Goal: Task Accomplishment & Management: Use online tool/utility

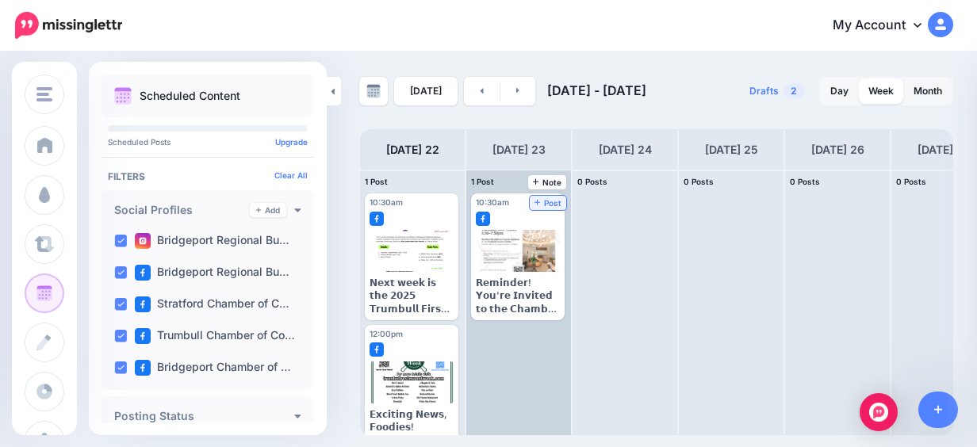
click at [549, 207] on span "Post" at bounding box center [548, 203] width 28 height 8
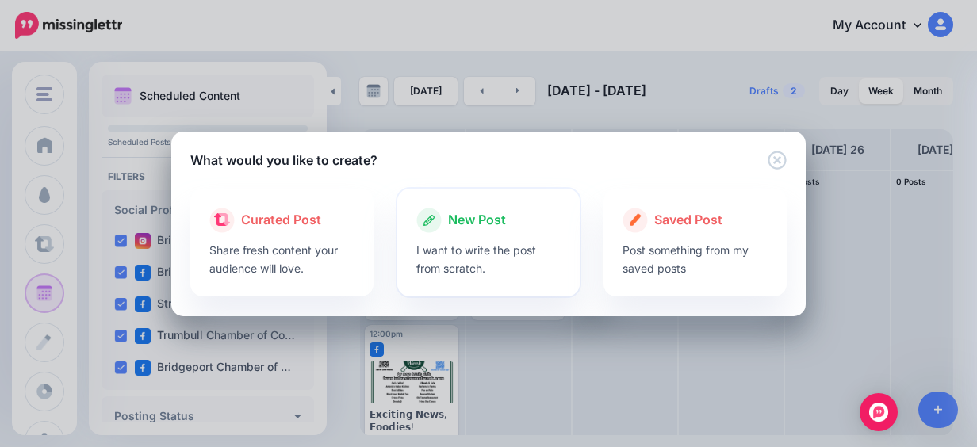
click at [483, 205] on div "New Post I want to write the post from scratch." at bounding box center [488, 243] width 183 height 108
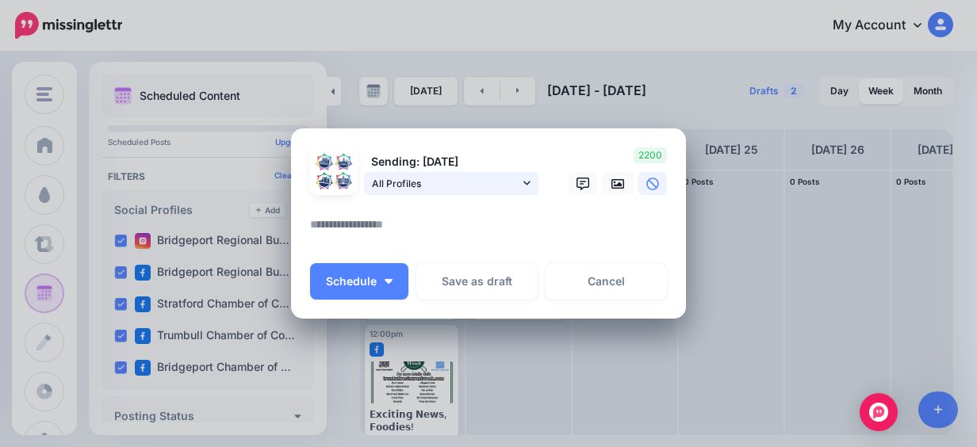
click at [491, 188] on span "All Profiles" at bounding box center [445, 183] width 147 height 17
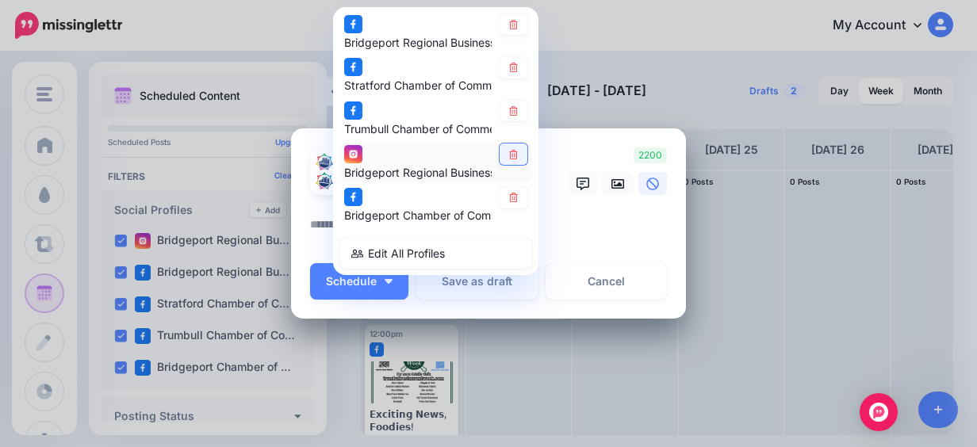
click at [512, 154] on icon at bounding box center [513, 155] width 12 height 10
click at [601, 235] on textarea at bounding box center [492, 230] width 365 height 31
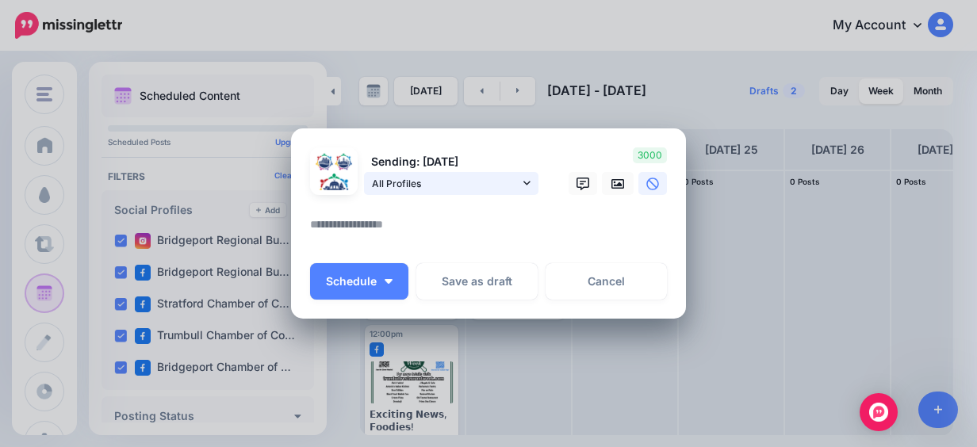
paste textarea "**********"
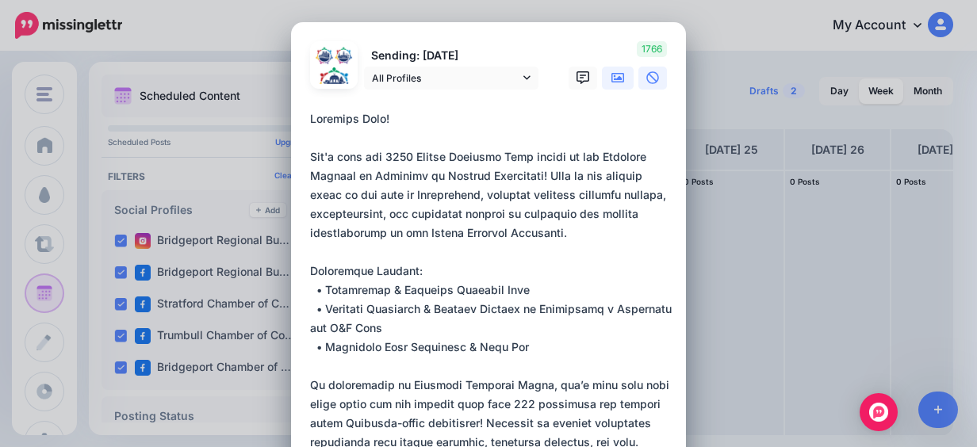
click at [603, 76] on link at bounding box center [618, 78] width 32 height 23
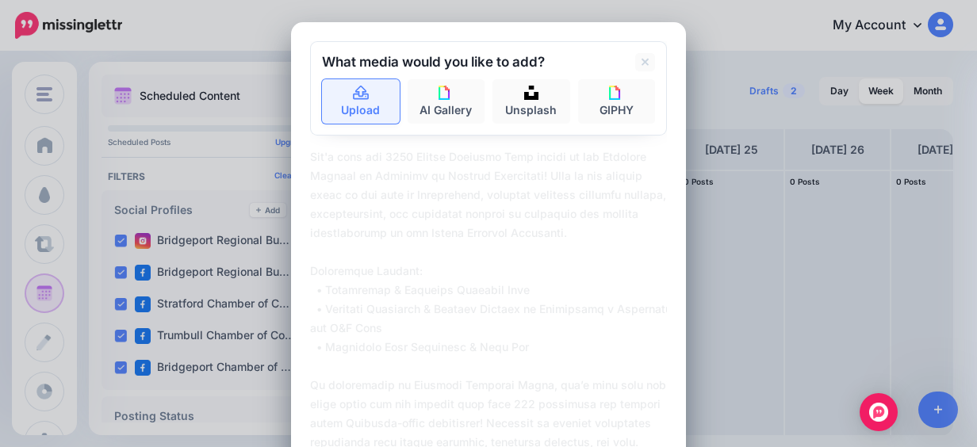
click at [347, 105] on link "Upload" at bounding box center [361, 101] width 78 height 44
click at [358, 105] on link "Upload" at bounding box center [361, 101] width 78 height 44
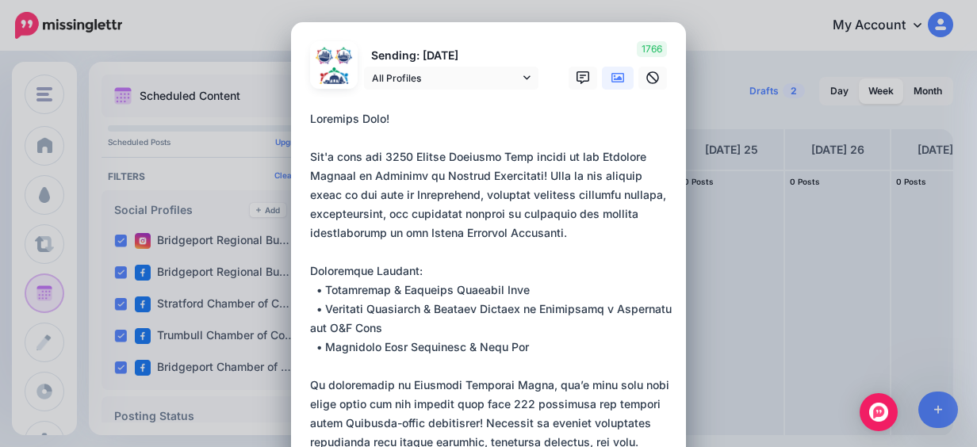
click at [580, 153] on textarea at bounding box center [492, 366] width 365 height 514
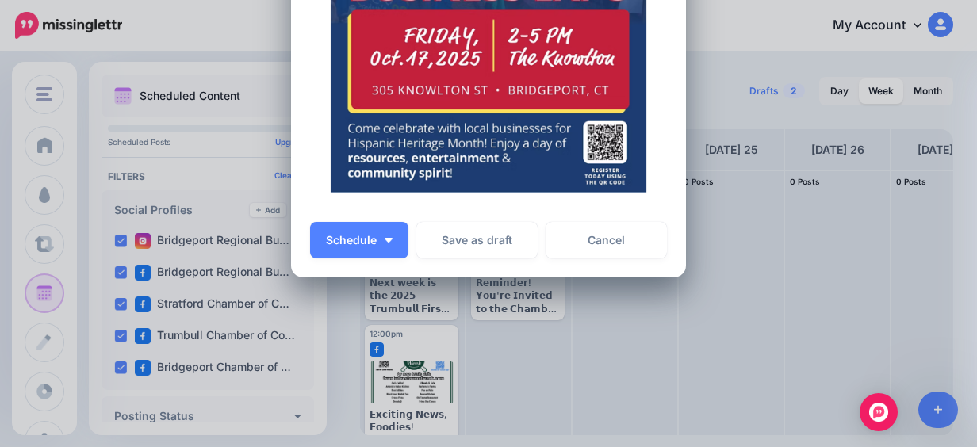
scroll to position [882, 0]
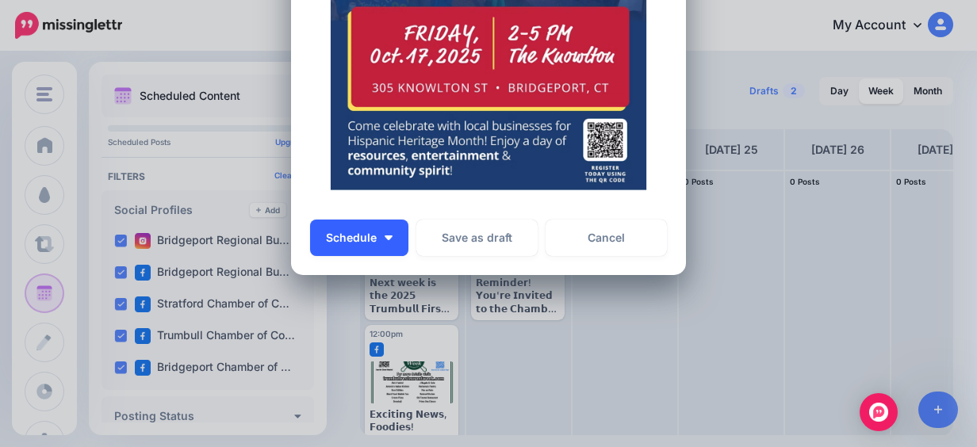
type textarea "**********"
click at [371, 232] on button "Schedule" at bounding box center [359, 238] width 98 height 36
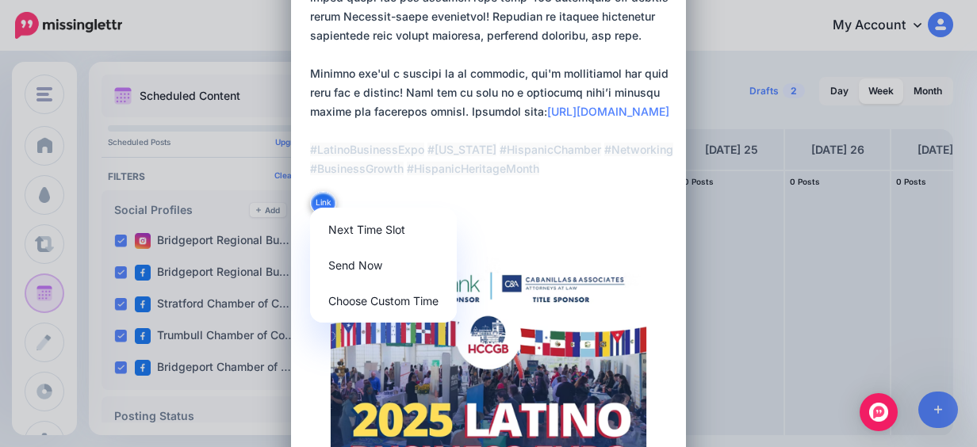
scroll to position [169, 0]
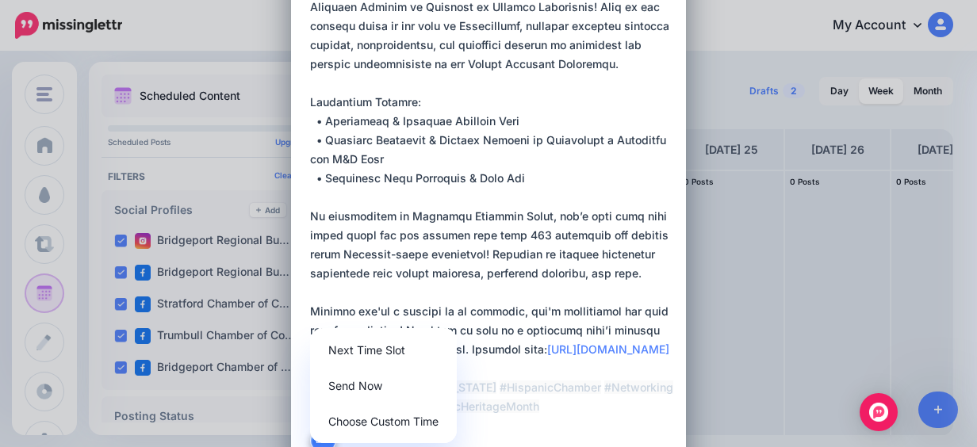
click at [461, 178] on textarea at bounding box center [492, 198] width 365 height 514
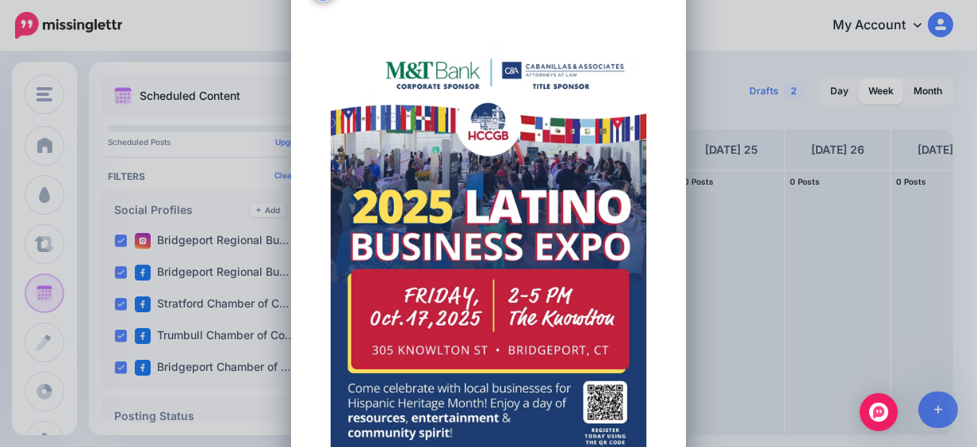
scroll to position [882, 0]
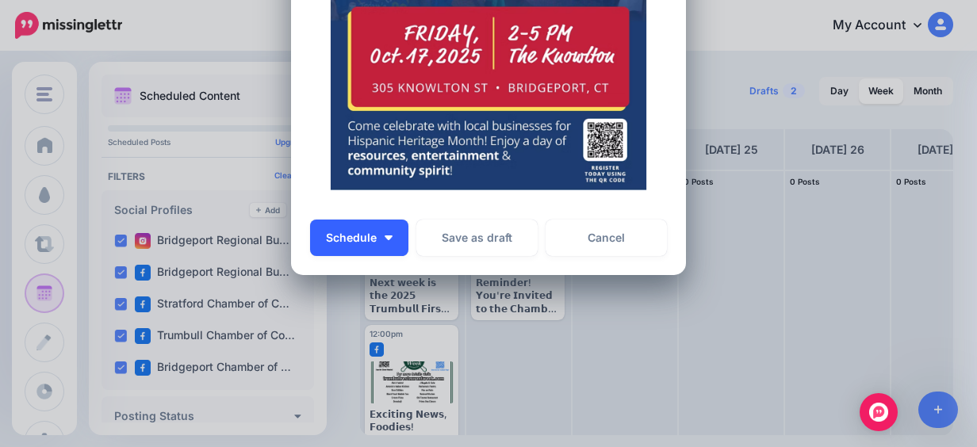
click at [383, 243] on button "Schedule" at bounding box center [359, 238] width 98 height 36
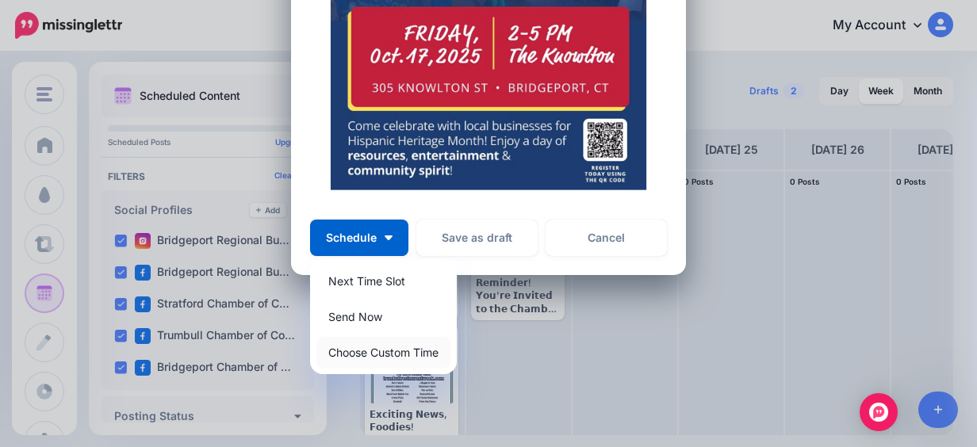
click at [373, 348] on link "Choose Custom Time" at bounding box center [383, 352] width 134 height 31
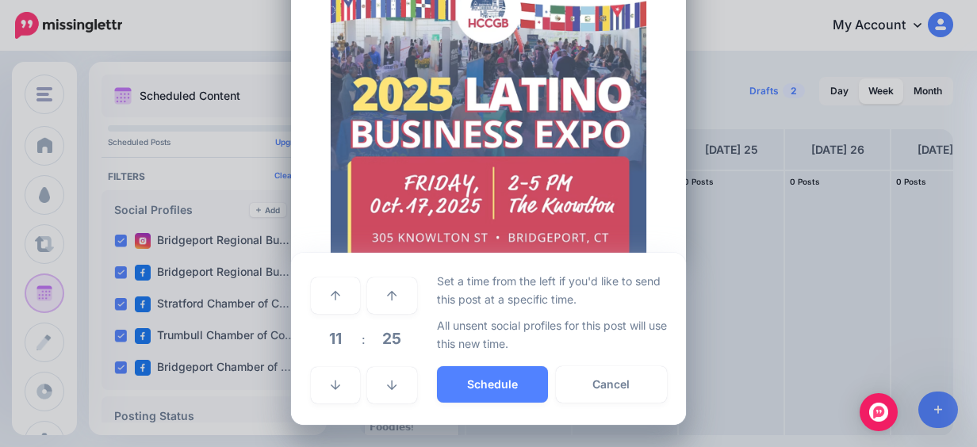
scroll to position [732, 0]
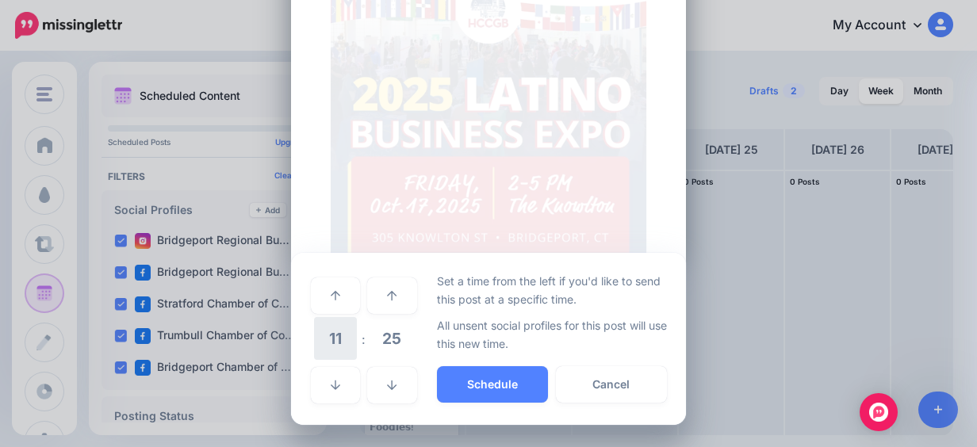
click at [341, 339] on span "11" at bounding box center [335, 338] width 43 height 43
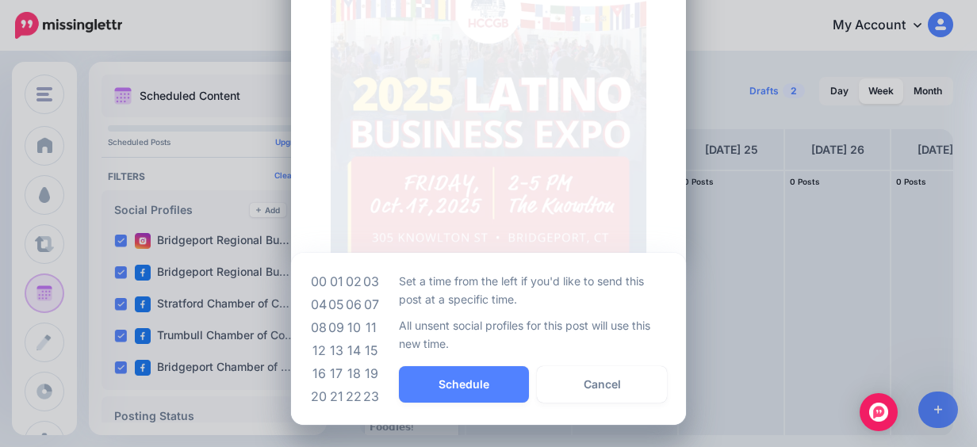
click at [438, 222] on img at bounding box center [488, 136] width 357 height 446
click at [365, 320] on td "11" at bounding box center [370, 327] width 17 height 23
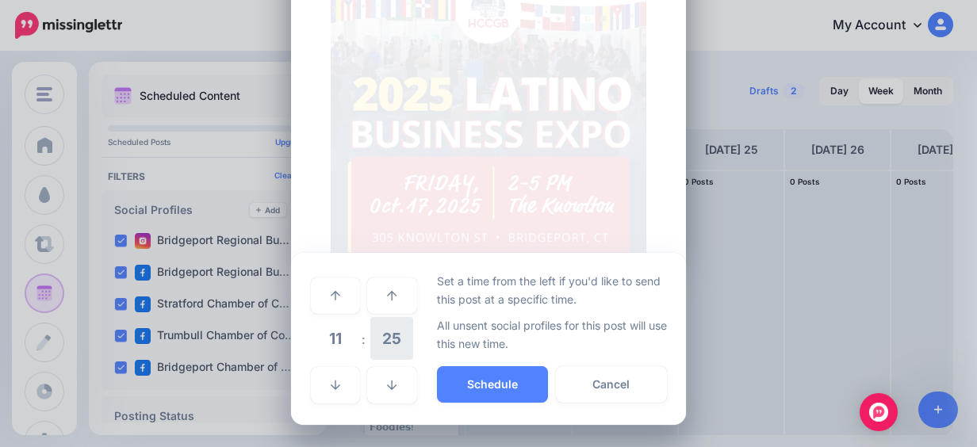
click at [374, 346] on span "25" at bounding box center [391, 338] width 43 height 43
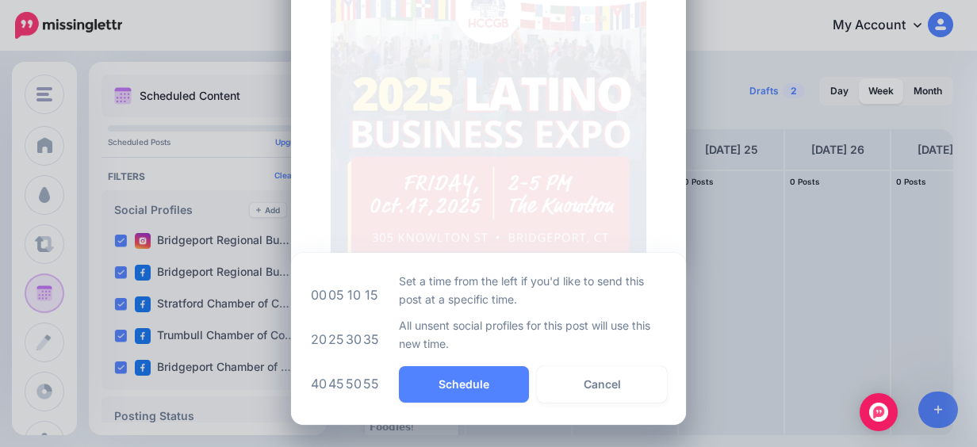
click at [454, 178] on img at bounding box center [488, 136] width 357 height 446
click at [472, 369] on button "Schedule" at bounding box center [464, 384] width 130 height 36
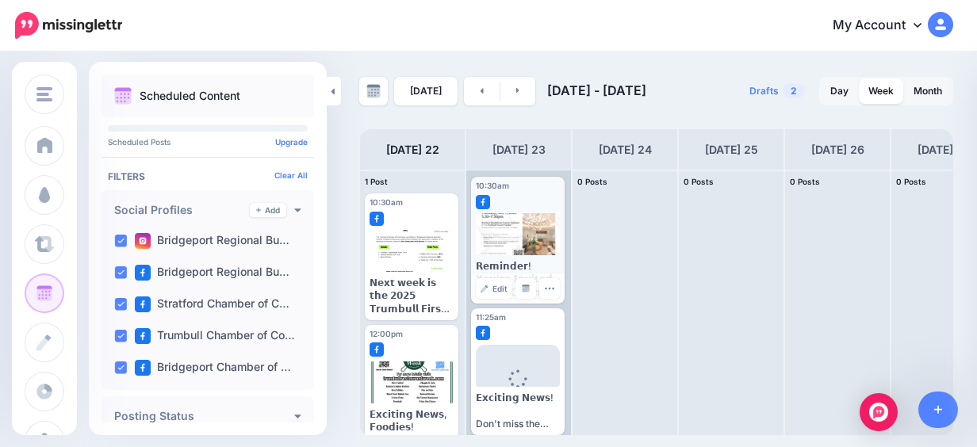
scroll to position [25, 0]
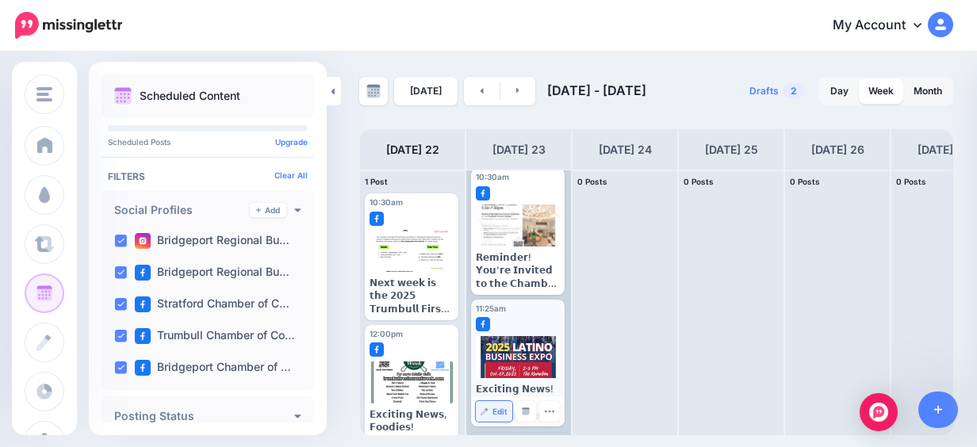
click at [503, 408] on span "Edit" at bounding box center [499, 411] width 15 height 8
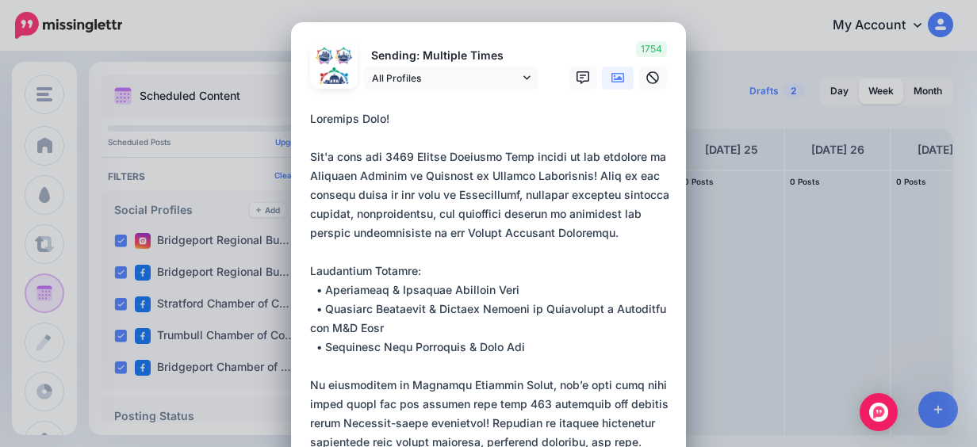
scroll to position [238, 0]
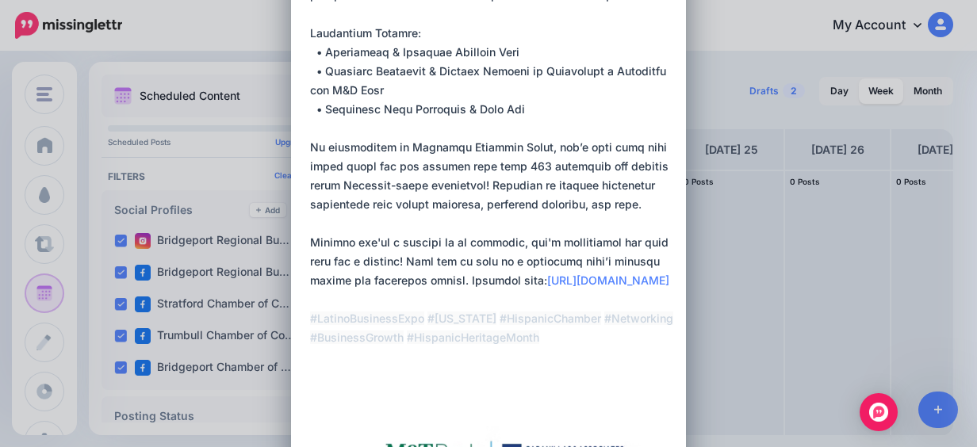
drag, startPoint x: 308, startPoint y: 235, endPoint x: 403, endPoint y: 262, distance: 99.1
click at [403, 262] on textarea at bounding box center [492, 129] width 365 height 514
drag, startPoint x: 408, startPoint y: 262, endPoint x: 301, endPoint y: 241, distance: 109.0
click at [301, 241] on div "Loading Sending: Multiple Times All Profiles [DATE] 11:25" at bounding box center [488, 351] width 395 height 1135
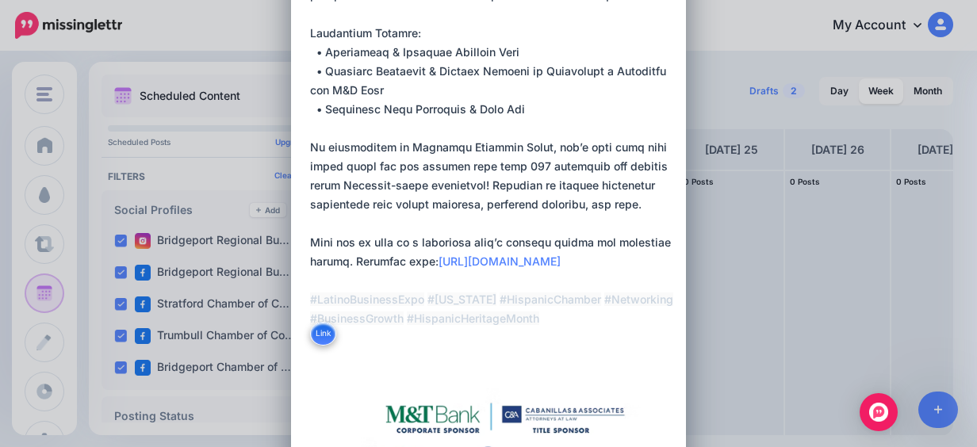
click at [399, 258] on textarea at bounding box center [492, 110] width 365 height 476
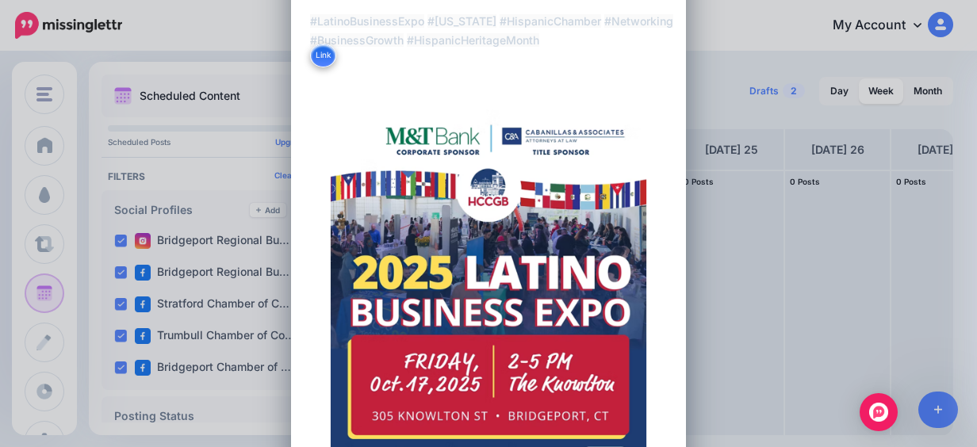
scroll to position [713, 0]
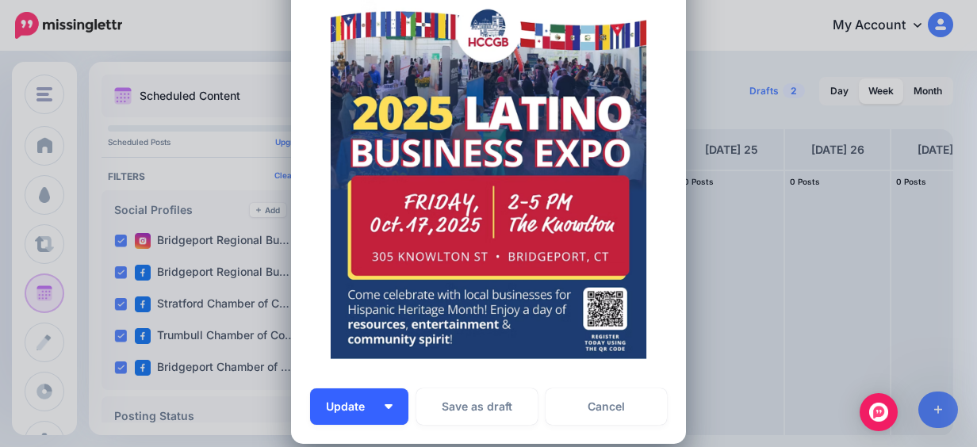
type textarea "**********"
click at [360, 396] on button "Update" at bounding box center [359, 406] width 98 height 36
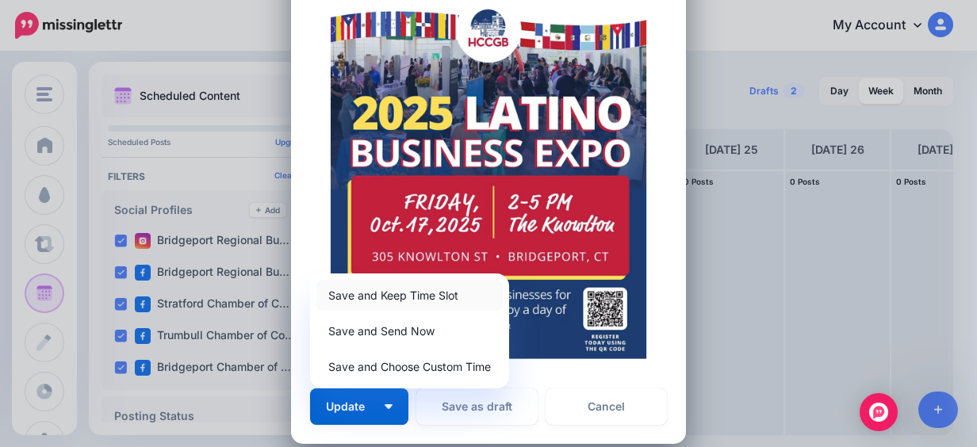
click at [423, 300] on link "Save and Keep Time Slot" at bounding box center [409, 295] width 186 height 31
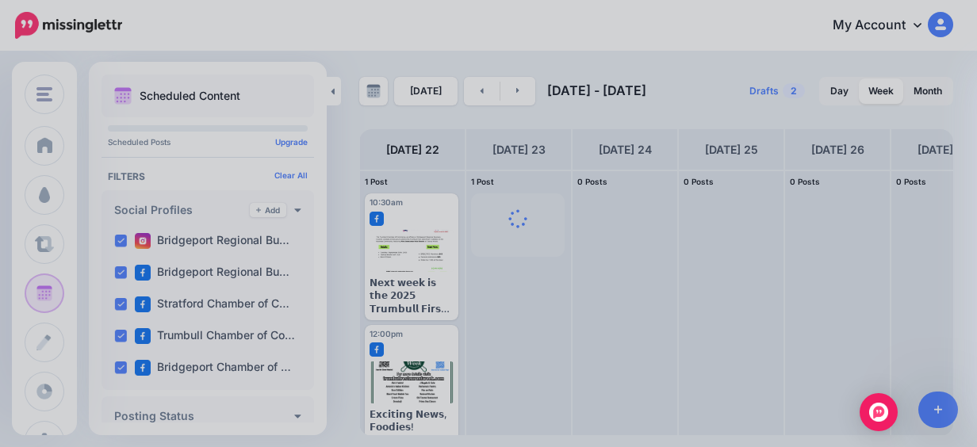
scroll to position [0, 0]
